Goal: Transaction & Acquisition: Book appointment/travel/reservation

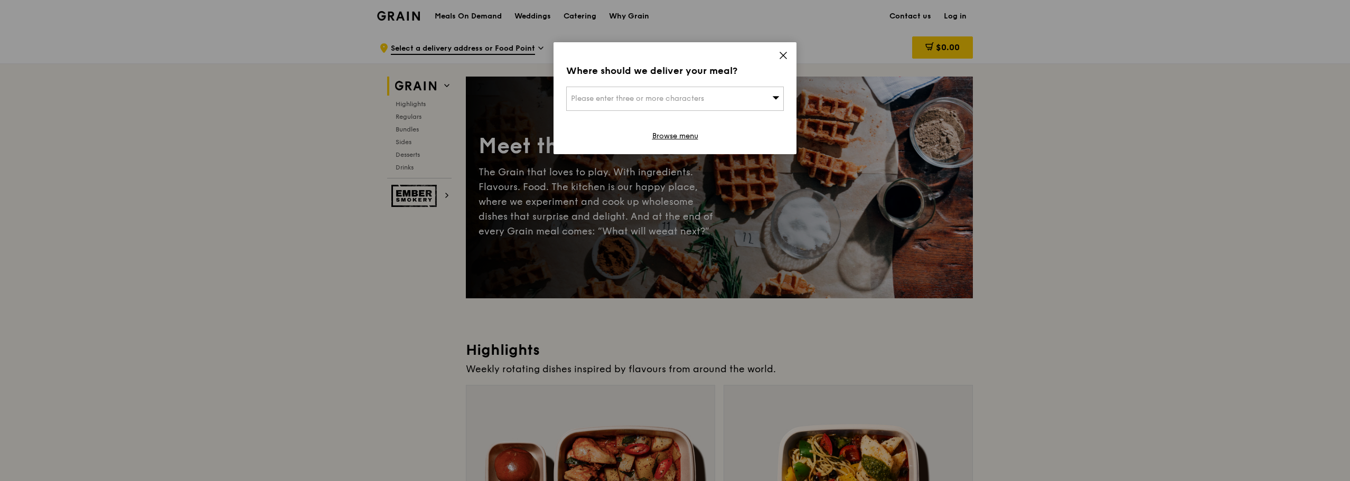
click at [741, 99] on div "Please enter three or more characters" at bounding box center [675, 99] width 218 height 24
click at [741, 99] on input "search" at bounding box center [675, 98] width 216 height 23
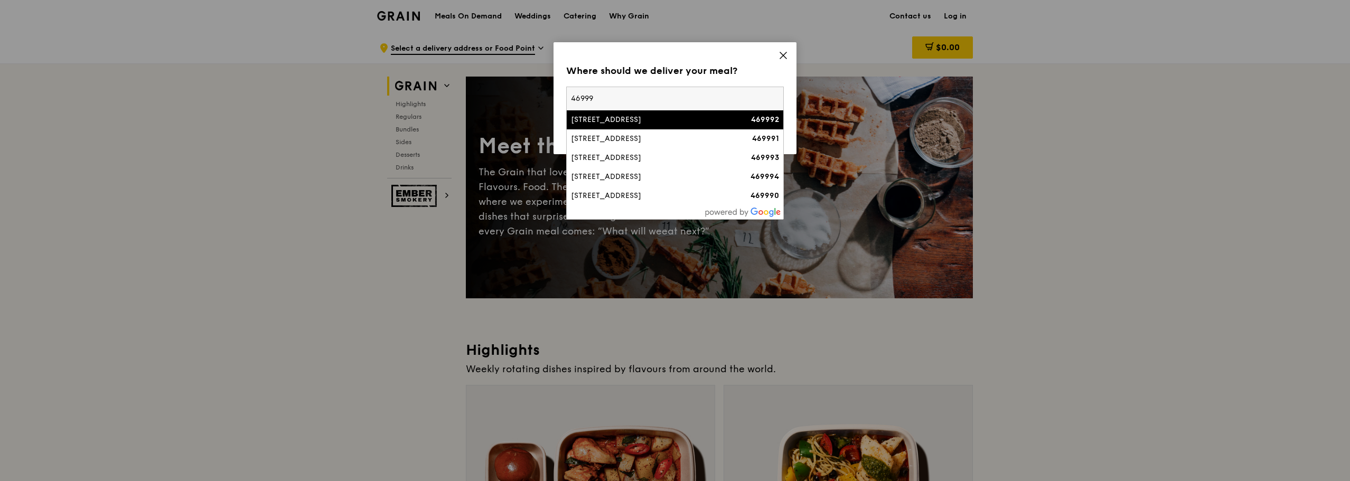
type input "469991"
type input "[PERSON_NAME][EMAIL_ADDRESS][DOMAIN_NAME]"
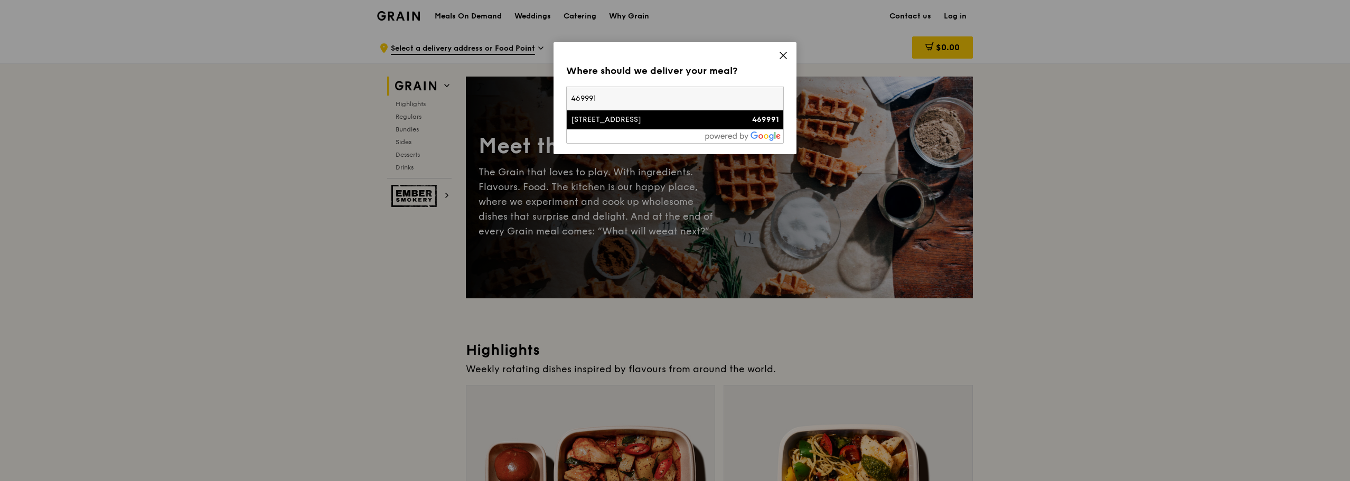
click at [685, 127] on li "[STREET_ADDRESS] 469991" at bounding box center [675, 119] width 216 height 19
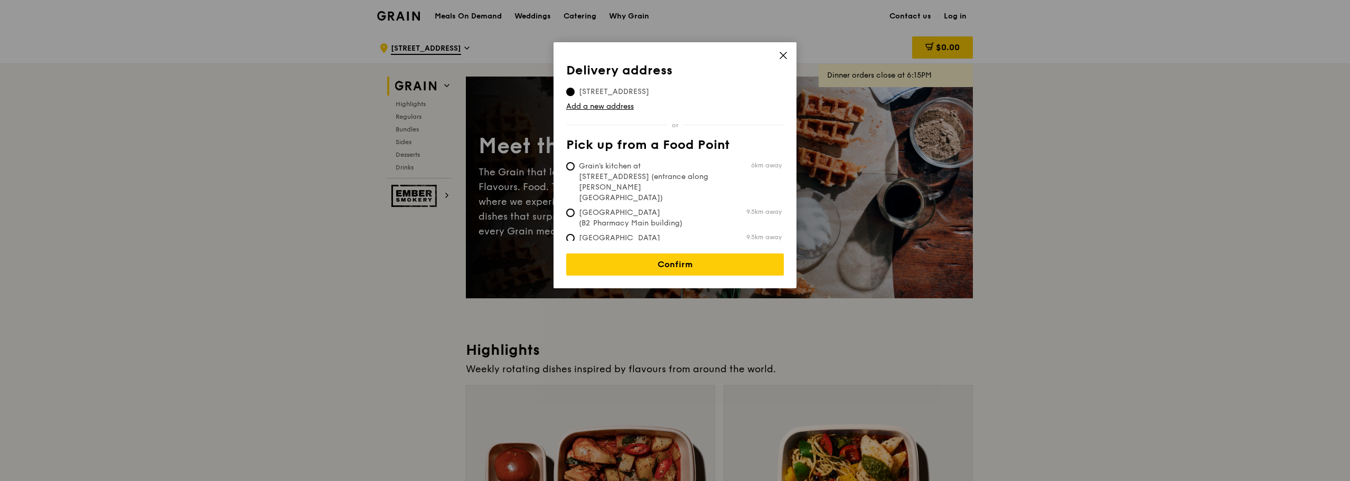
scroll to position [53, 0]
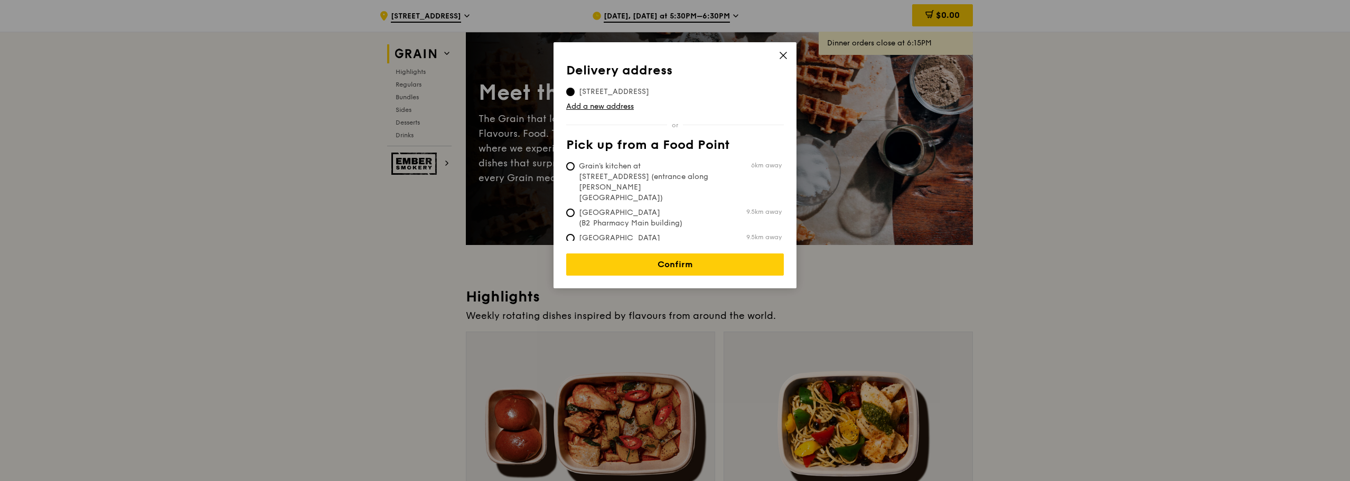
click at [680, 172] on span "Grain's kitchen at [STREET_ADDRESS] (entrance along [PERSON_NAME][GEOGRAPHIC_DA…" at bounding box center [644, 182] width 157 height 42
click at [574, 171] on input "Grain's kitchen at [STREET_ADDRESS] (entrance along [PERSON_NAME][GEOGRAPHIC_DA…" at bounding box center [570, 166] width 8 height 8
radio input "true"
click at [571, 95] on input "[STREET_ADDRESS]" at bounding box center [570, 92] width 8 height 8
radio input "true"
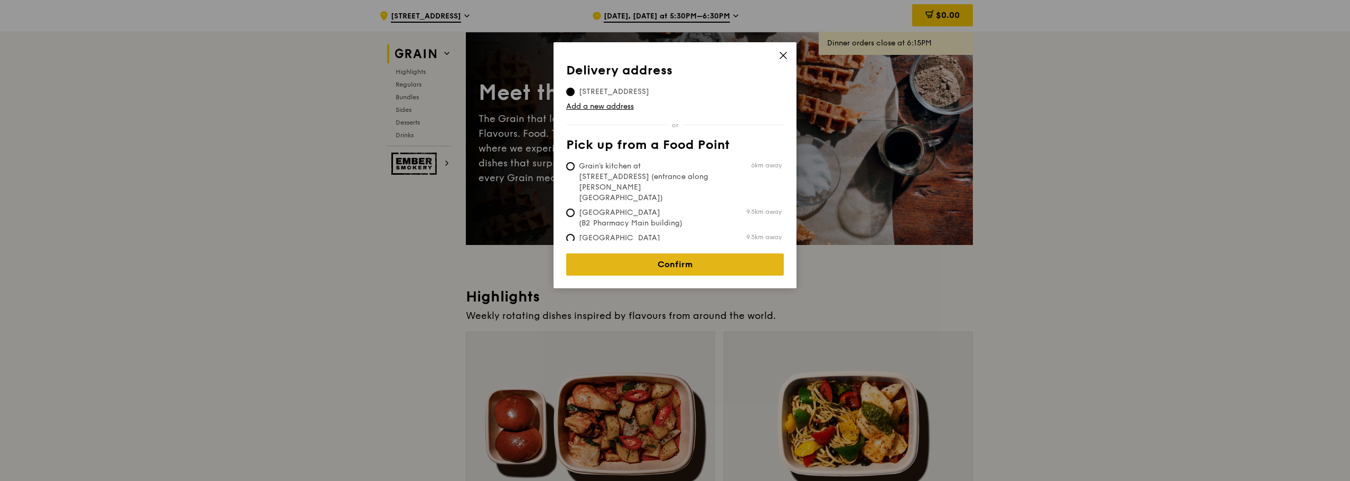
click at [697, 260] on link "Confirm" at bounding box center [675, 264] width 218 height 22
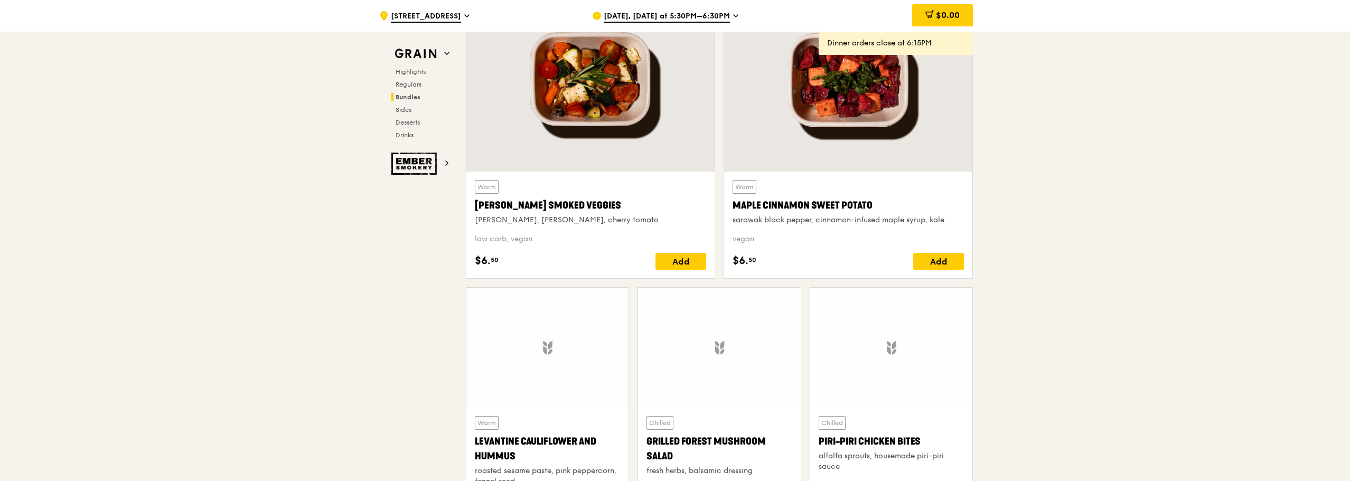
scroll to position [2587, 0]
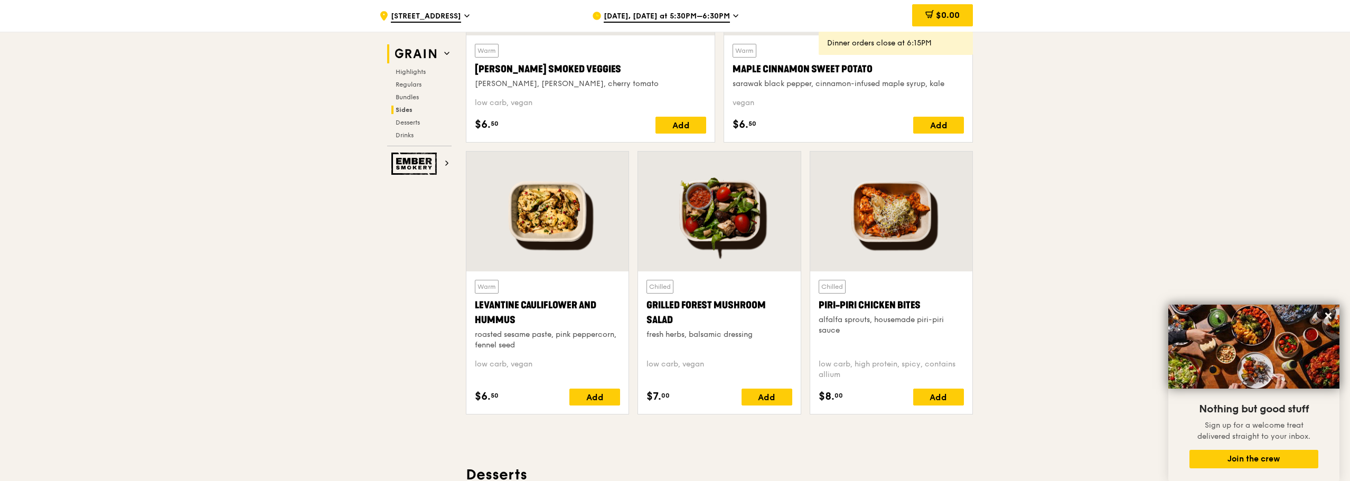
click at [444, 53] on icon at bounding box center [446, 53] width 5 height 5
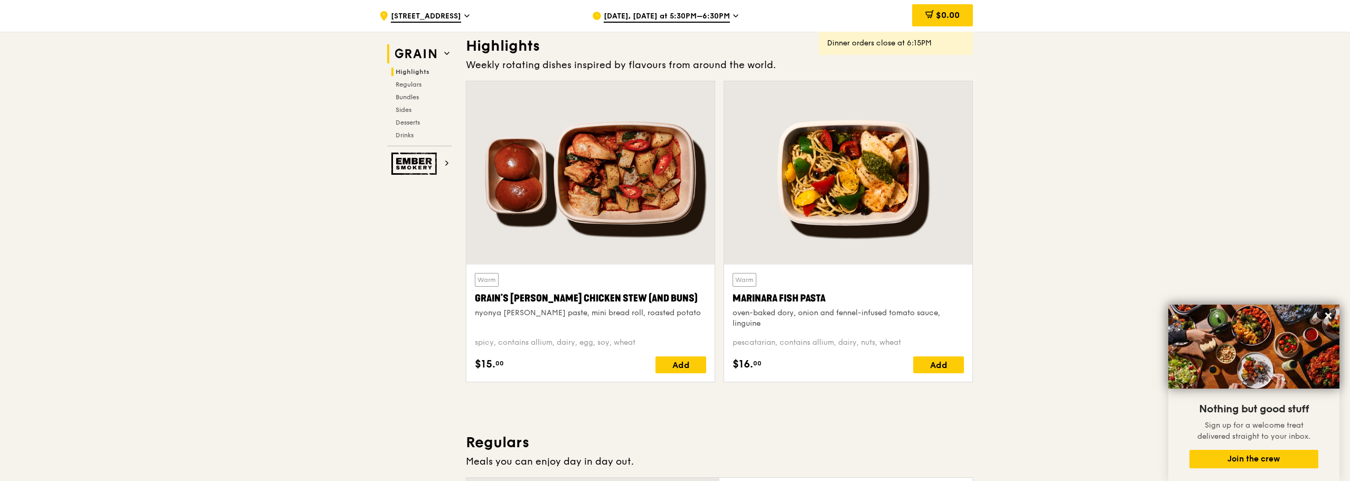
scroll to position [298, 0]
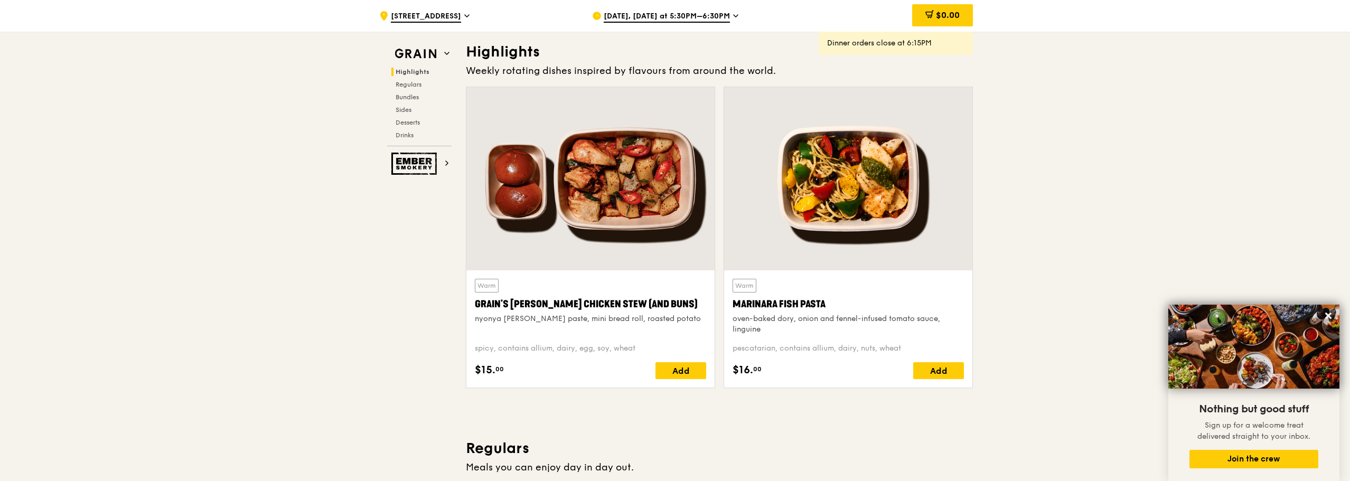
click at [733, 17] on icon at bounding box center [735, 16] width 5 height 10
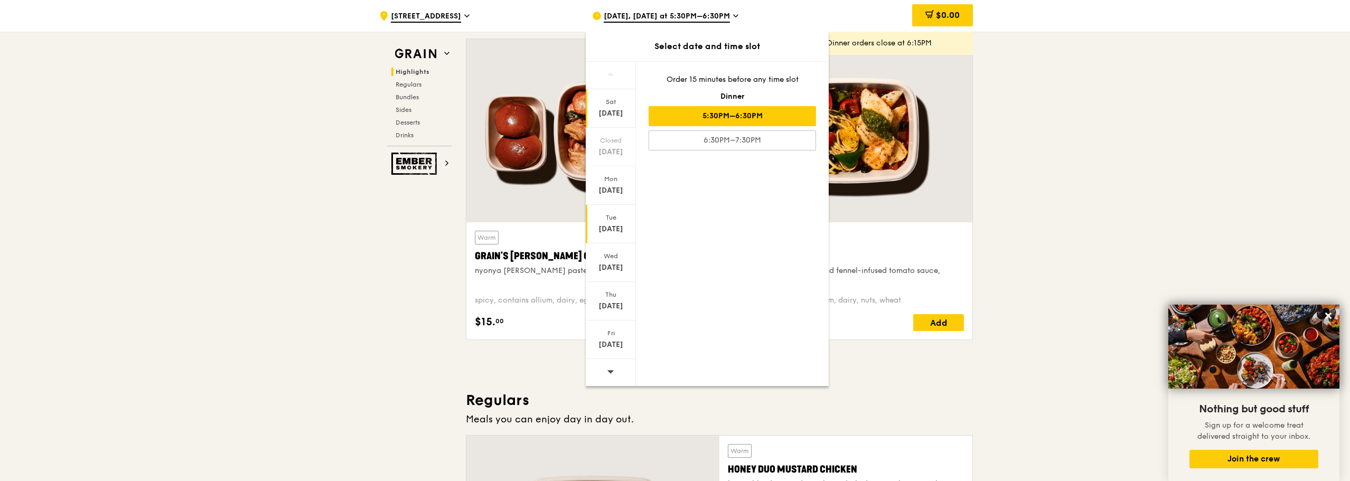
scroll to position [403, 0]
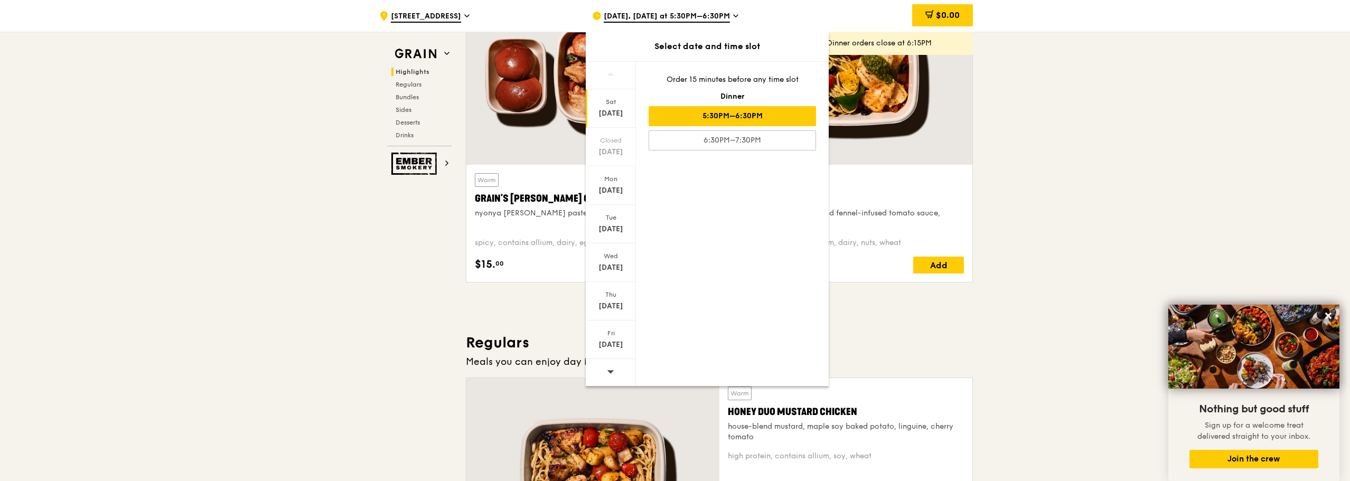
click at [733, 13] on icon at bounding box center [735, 16] width 5 height 10
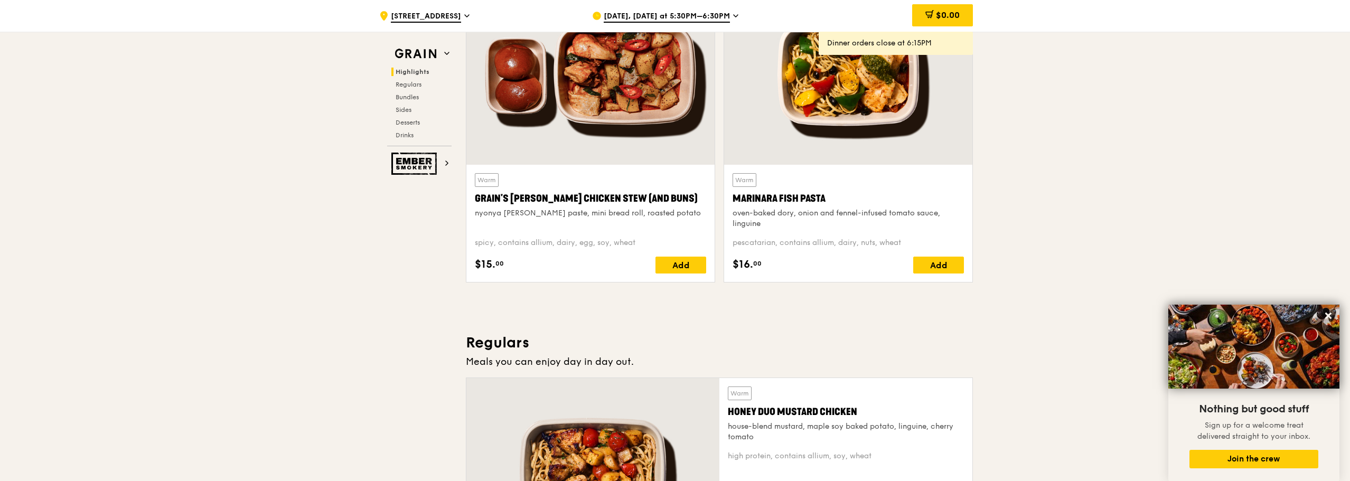
click at [733, 13] on icon at bounding box center [735, 16] width 5 height 10
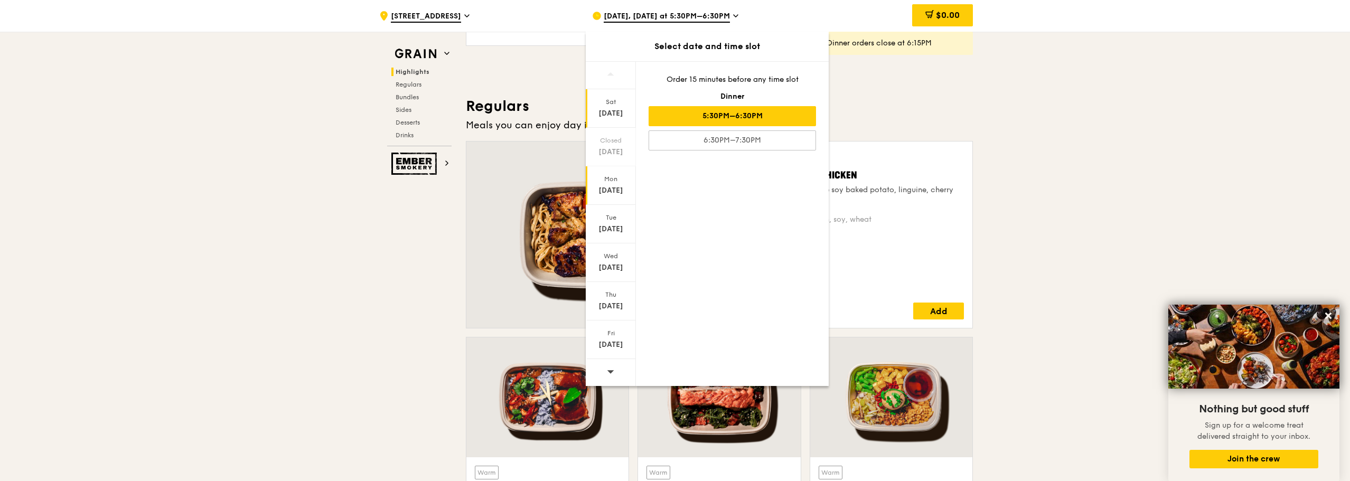
scroll to position [667, 0]
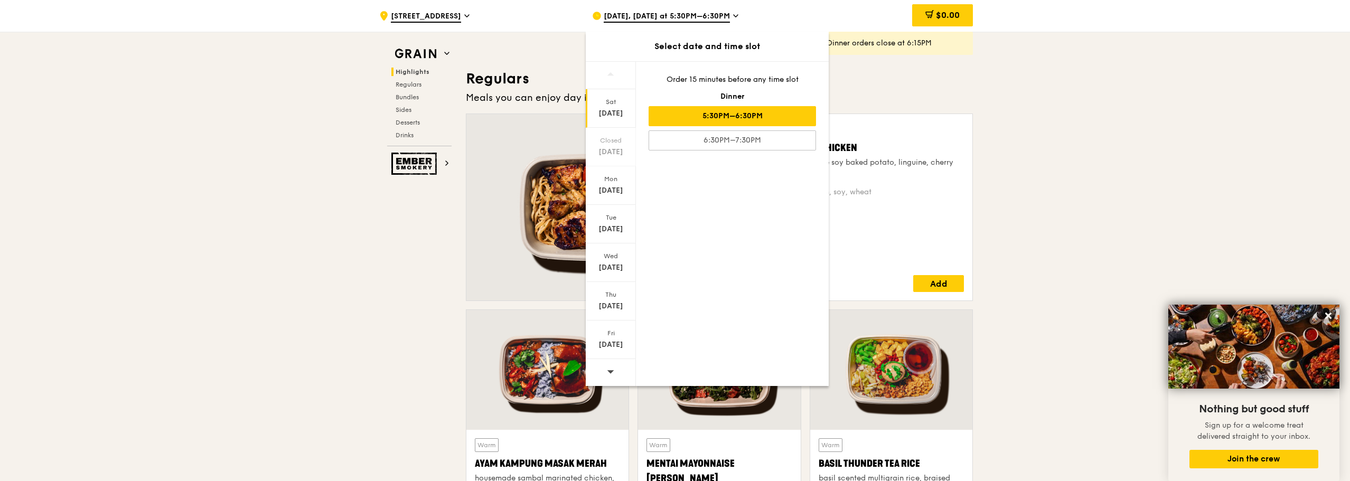
click at [611, 369] on icon at bounding box center [610, 371] width 7 height 8
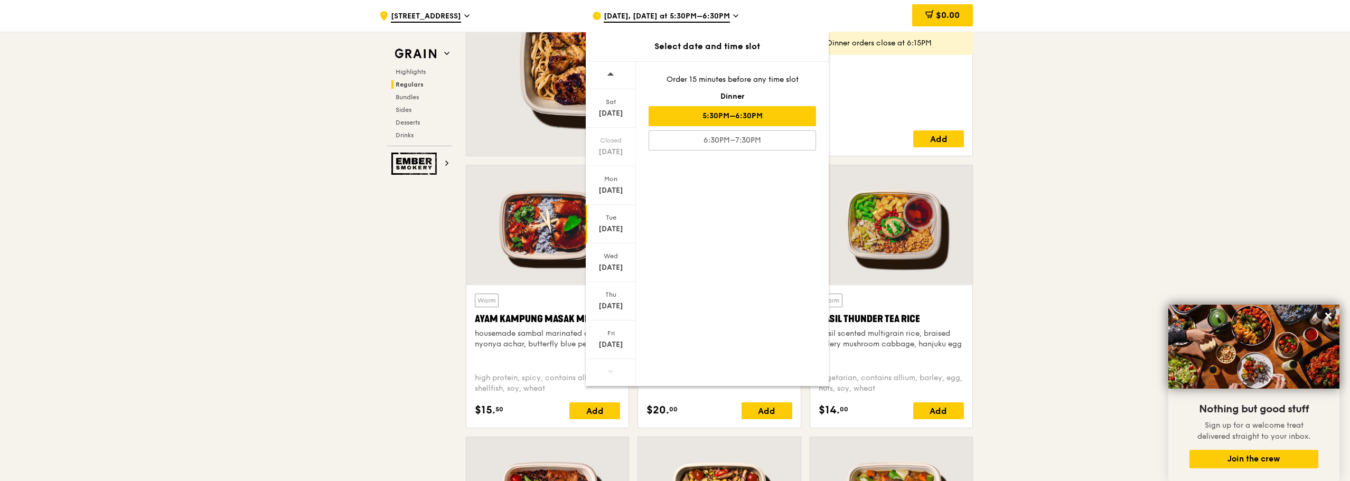
scroll to position [984, 0]
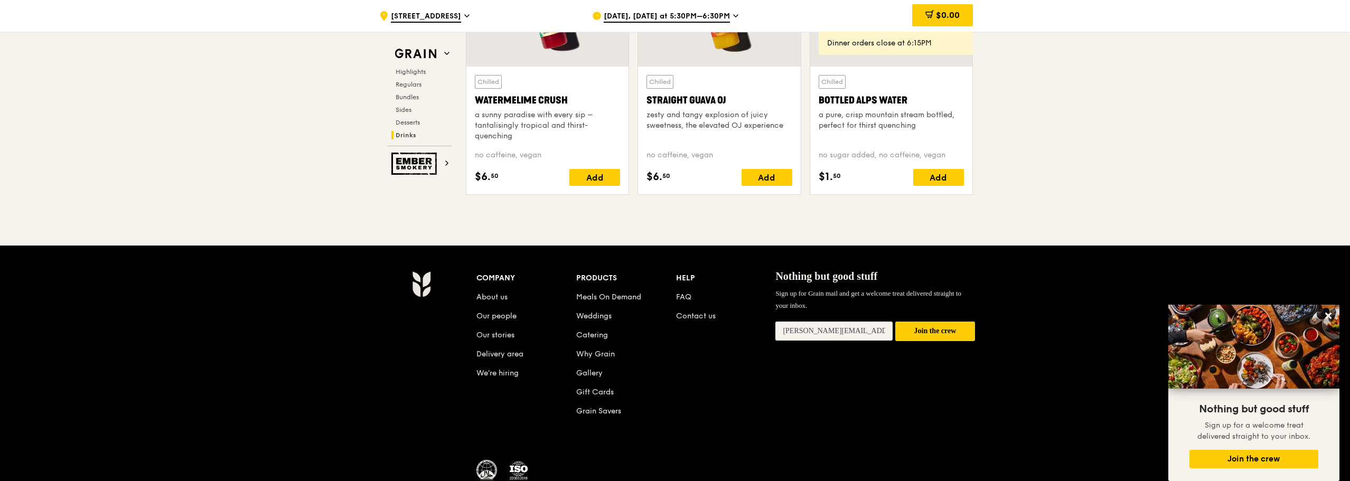
scroll to position [4364, 0]
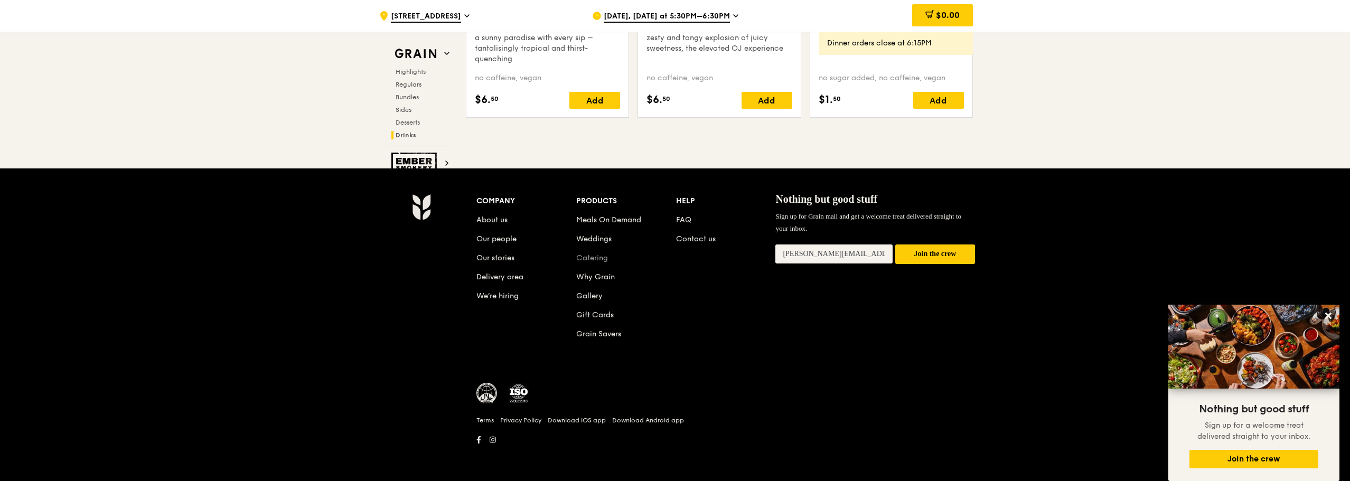
click at [599, 259] on link "Catering" at bounding box center [592, 257] width 32 height 9
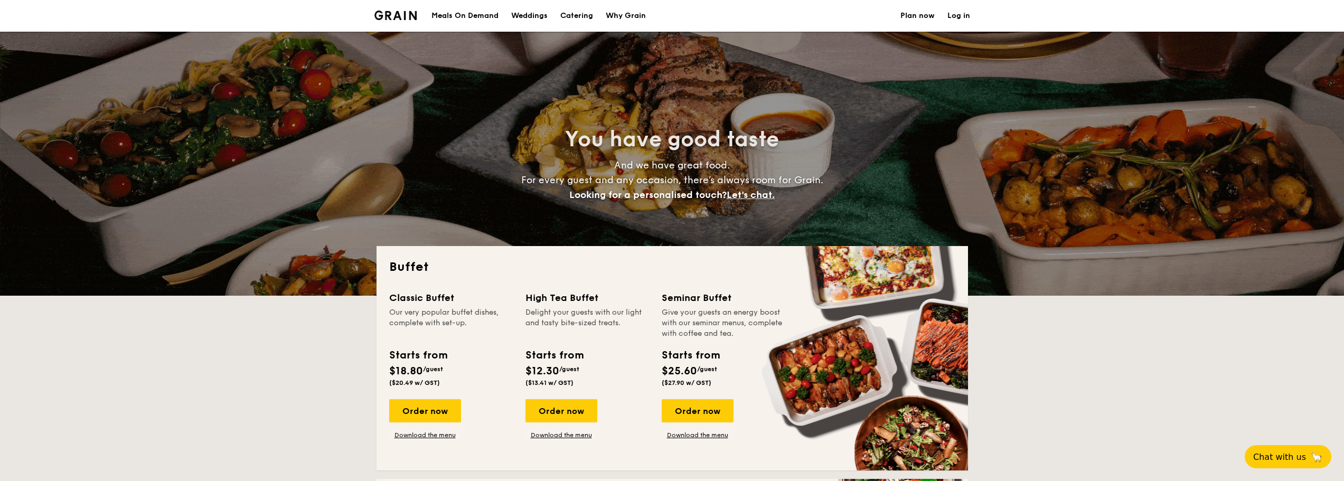
select select
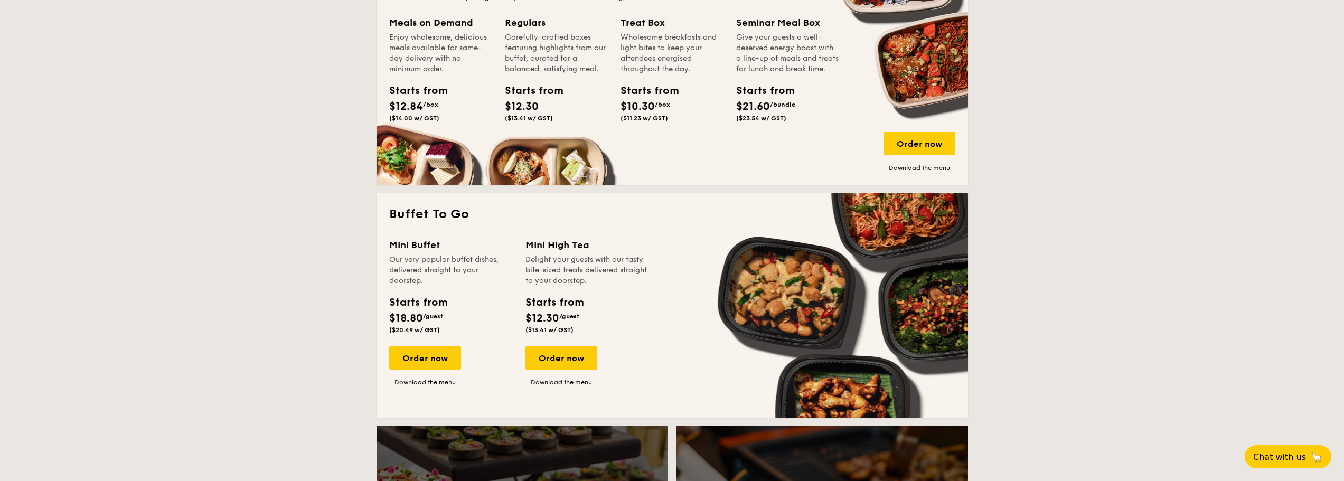
scroll to position [528, 0]
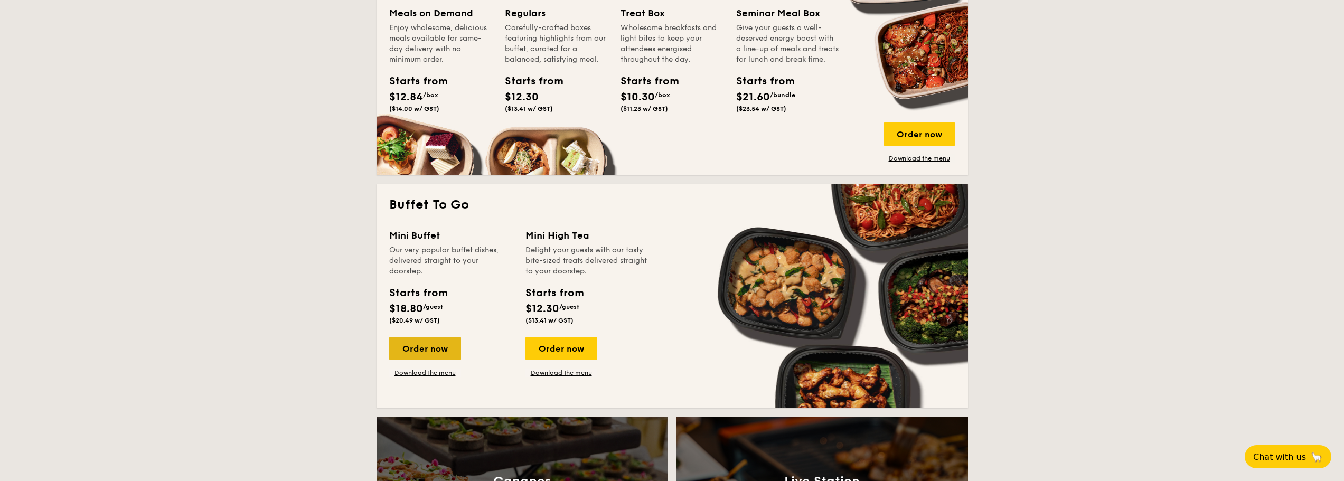
click at [446, 344] on div "Order now" at bounding box center [425, 348] width 72 height 23
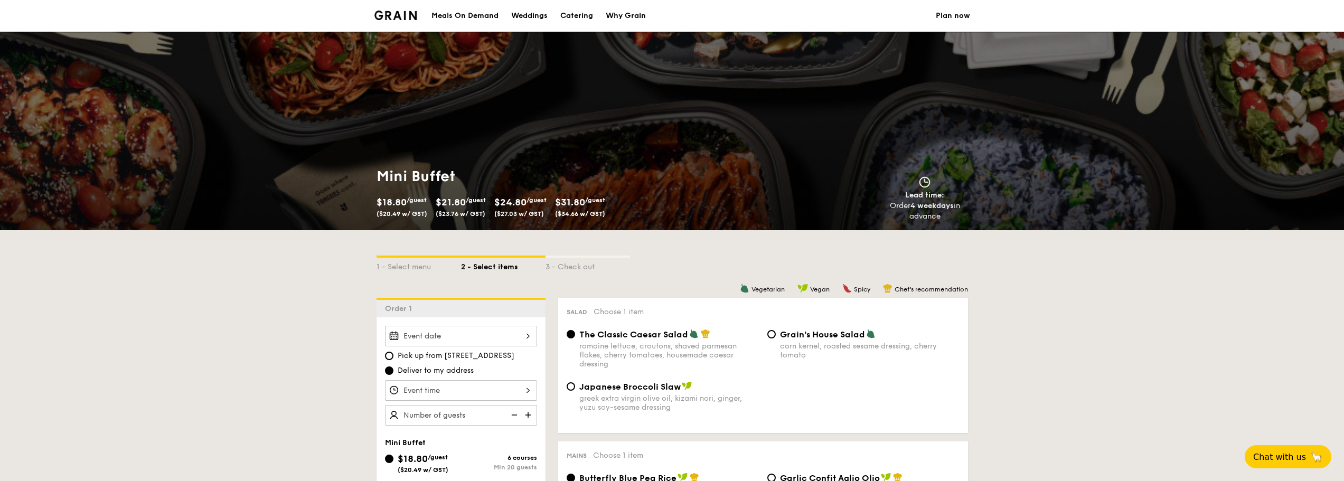
click at [467, 391] on div at bounding box center [461, 390] width 152 height 21
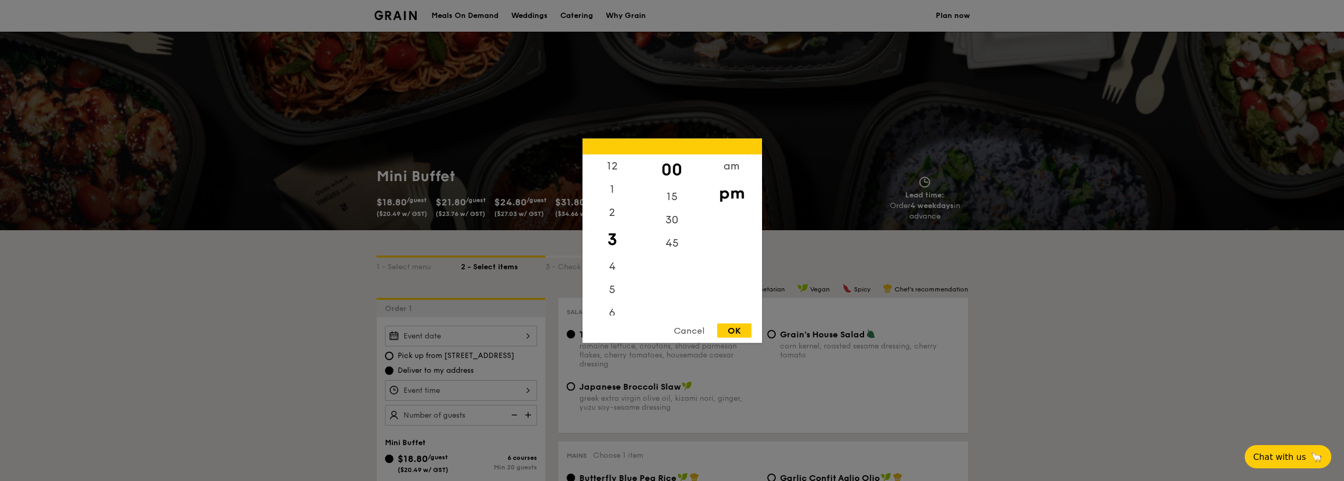
click at [488, 327] on div at bounding box center [672, 240] width 1344 height 481
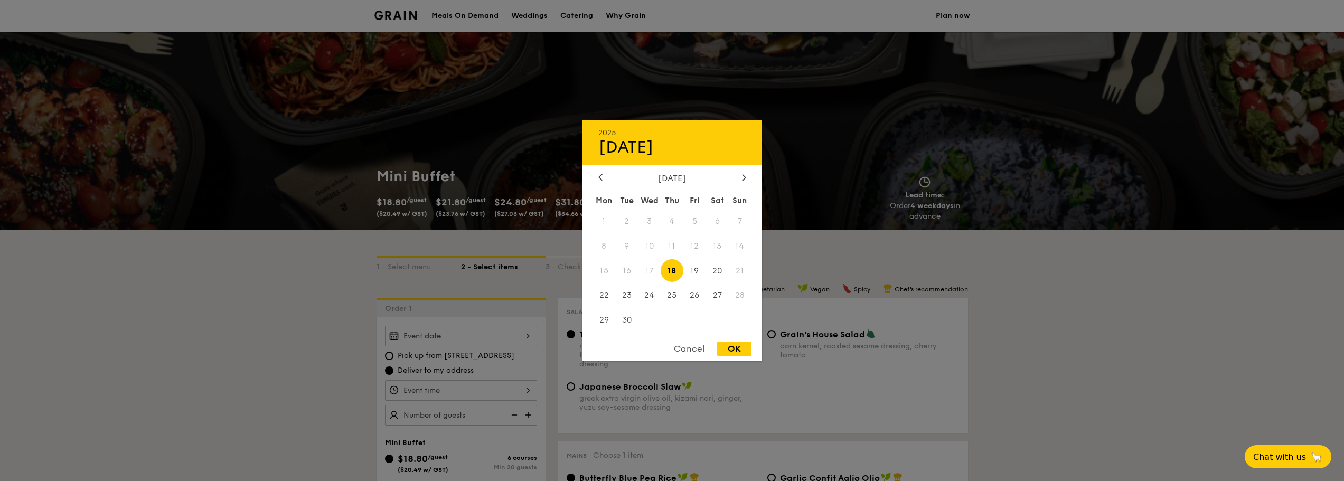
click at [526, 336] on div "2025 Sep 18 September 2025 Mon Tue Wed Thu Fri Sat Sun 1 2 3 4 5 6 7 8 9 10 11 …" at bounding box center [461, 336] width 152 height 21
click at [748, 177] on div at bounding box center [744, 178] width 10 height 10
click at [698, 249] on span "10" at bounding box center [694, 245] width 23 height 23
click at [740, 353] on div "OK" at bounding box center [734, 349] width 34 height 14
type input "Oct 10, 2025"
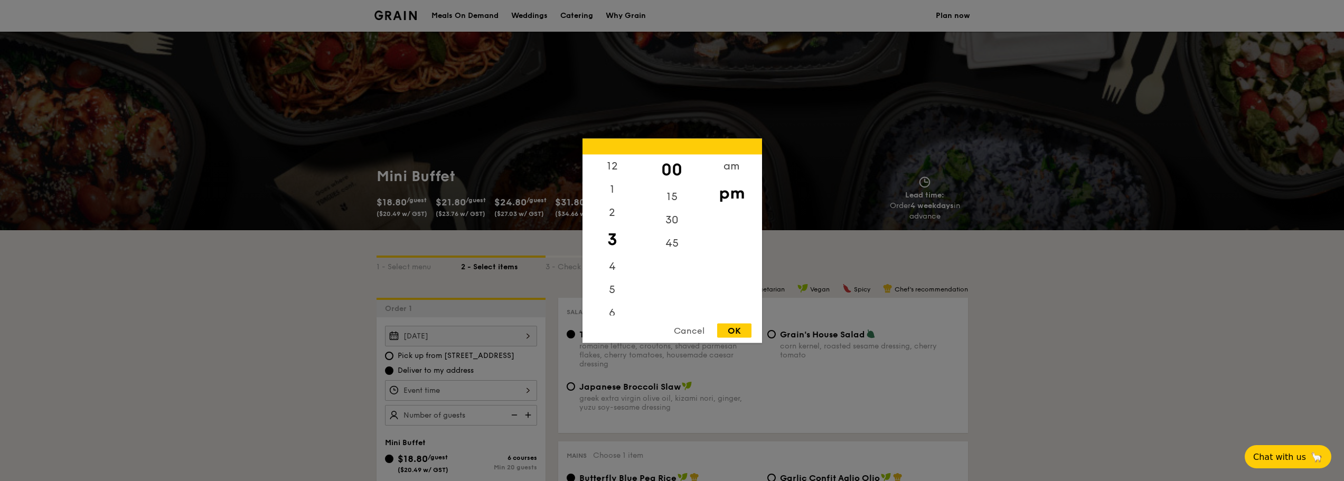
click at [501, 390] on div "12 1 2 3 4 5 6 7 8 9 10 11 00 15 30 45 am pm Cancel OK" at bounding box center [461, 390] width 152 height 21
click at [616, 263] on div "6" at bounding box center [612, 263] width 60 height 31
click at [675, 221] on div "30" at bounding box center [672, 223] width 60 height 31
click at [750, 326] on div "OK" at bounding box center [734, 330] width 34 height 14
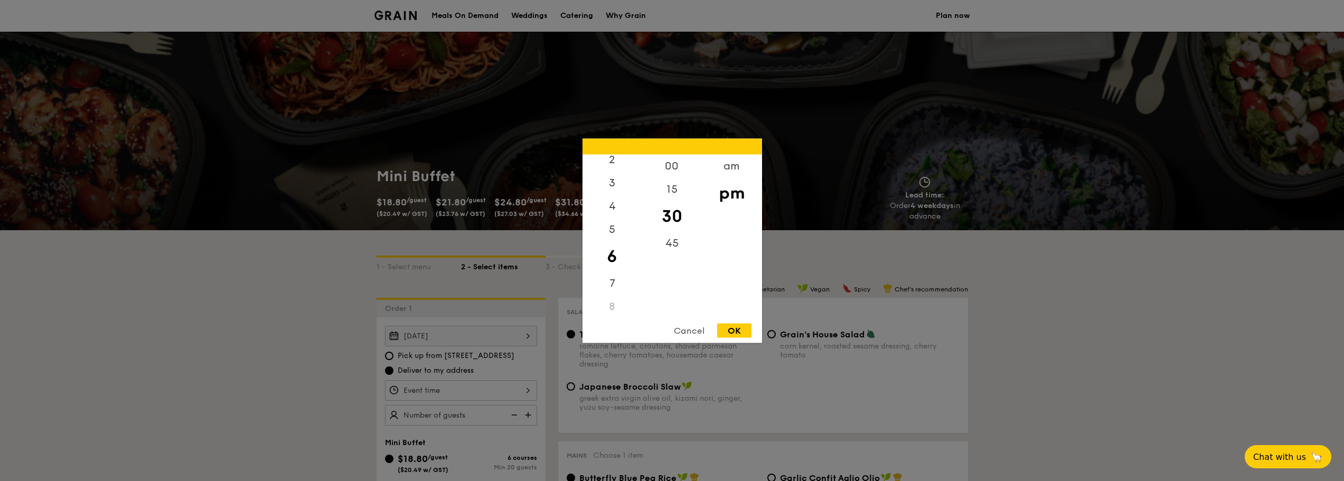
type input "6:30PM"
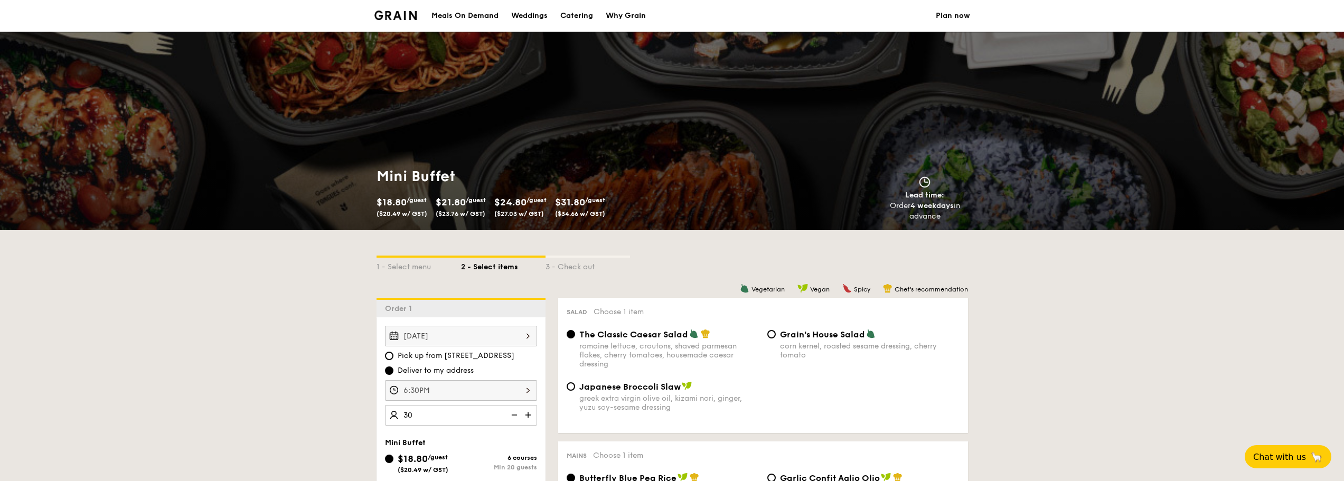
type input "30 guests"
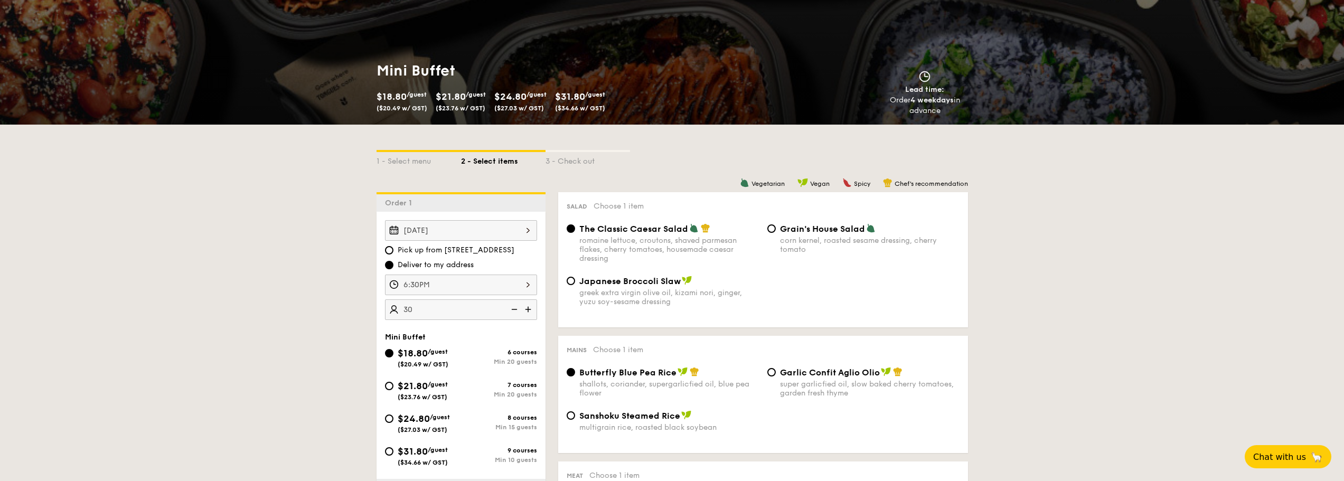
scroll to position [158, 0]
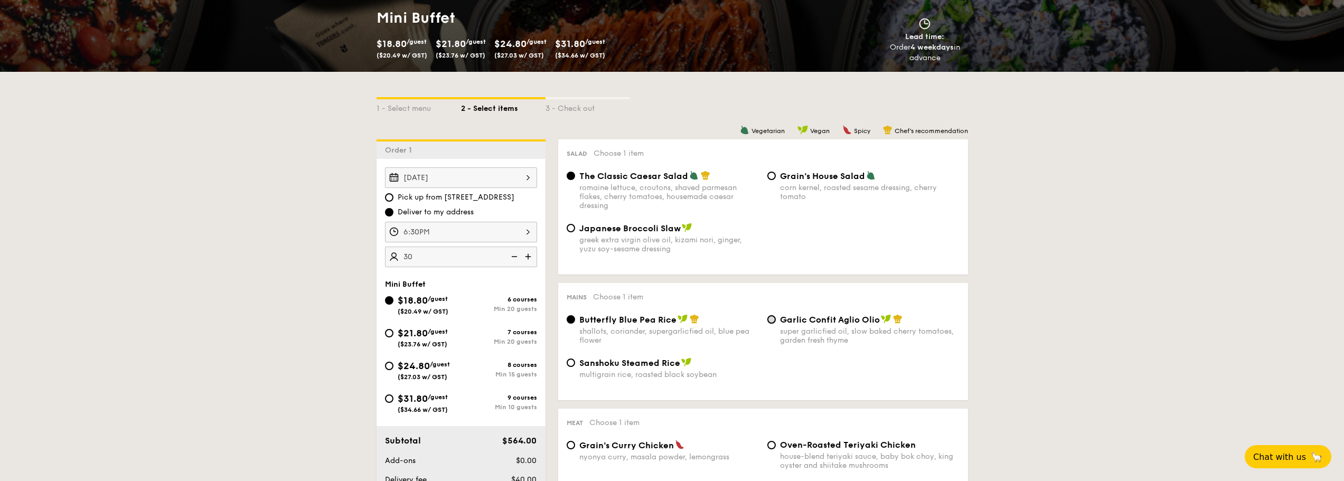
click at [772, 322] on input "Garlic Confit Aglio Olio super garlicfied oil, slow baked cherry tomatoes, gard…" at bounding box center [771, 319] width 8 height 8
radio input "true"
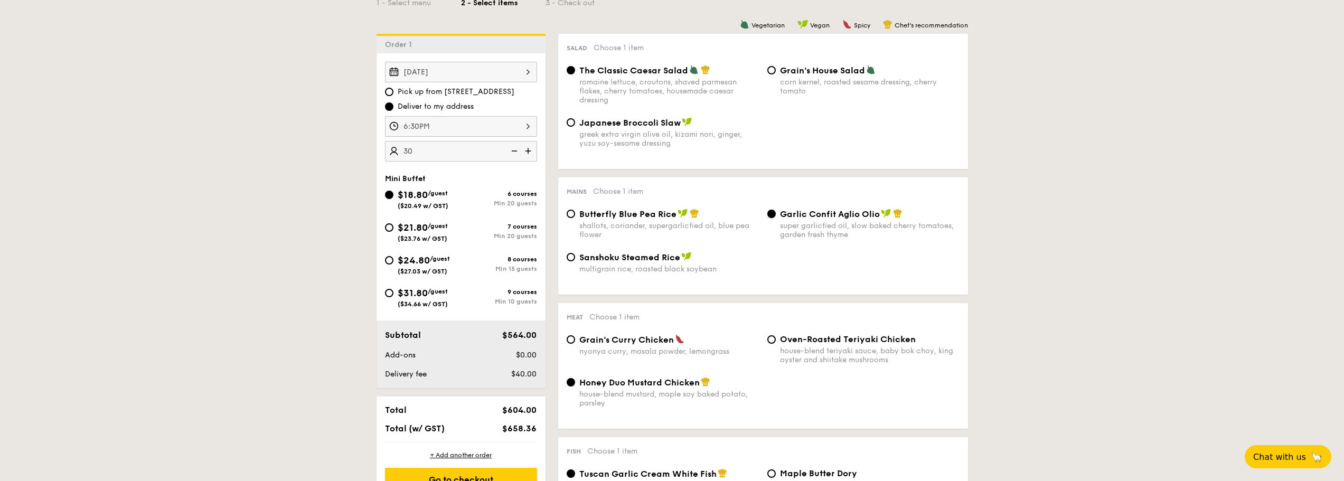
scroll to position [317, 0]
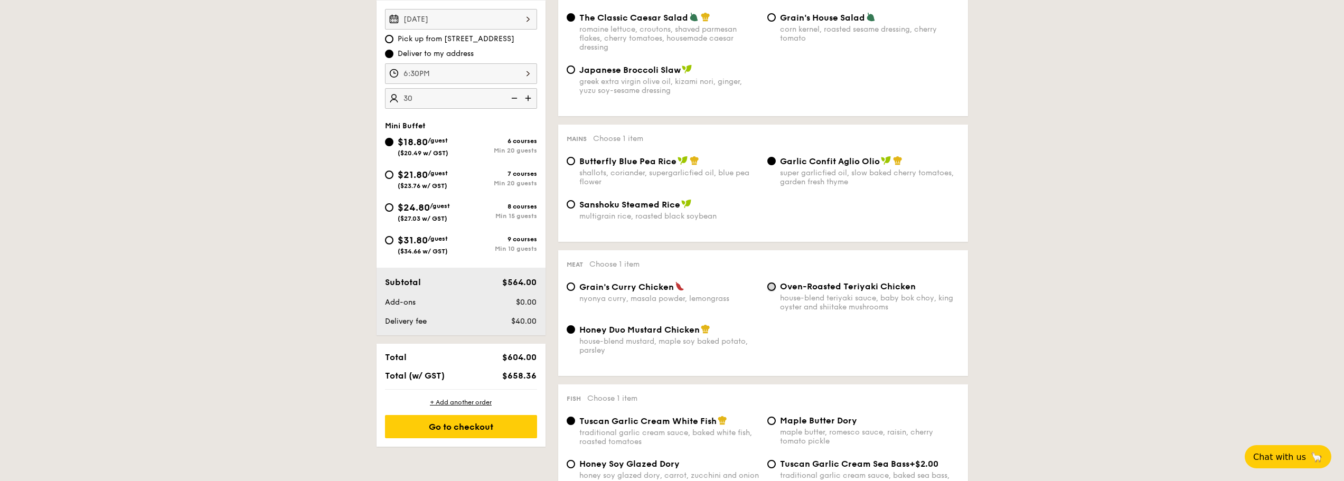
click at [771, 286] on input "Oven-Roasted Teriyaki Chicken house-blend teriyaki sauce, baby bok choy, king o…" at bounding box center [771, 286] width 8 height 8
radio input "true"
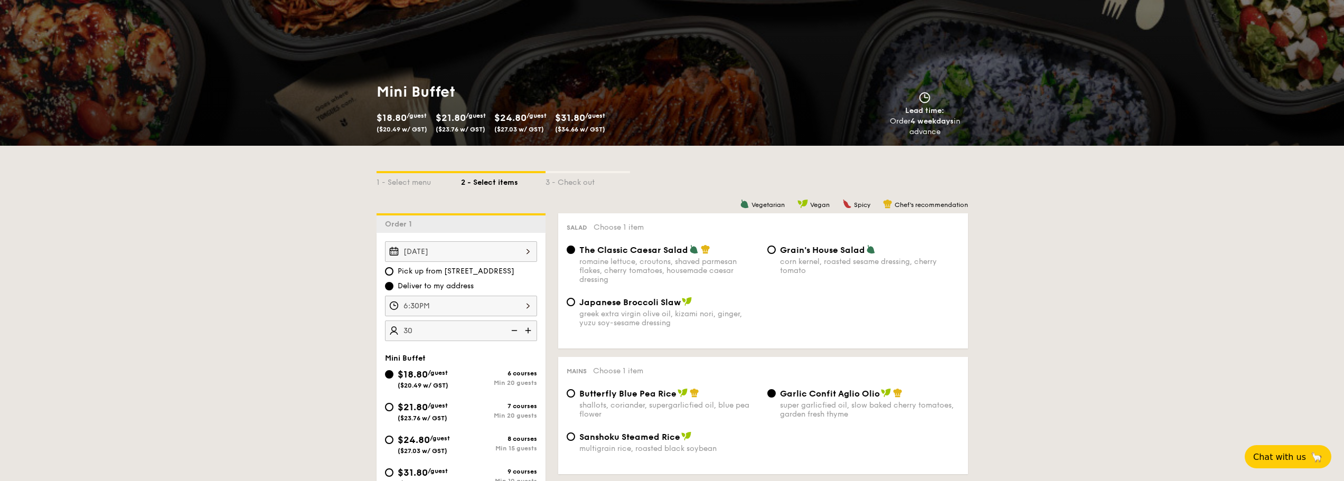
scroll to position [0, 0]
